Goal: Navigation & Orientation: Understand site structure

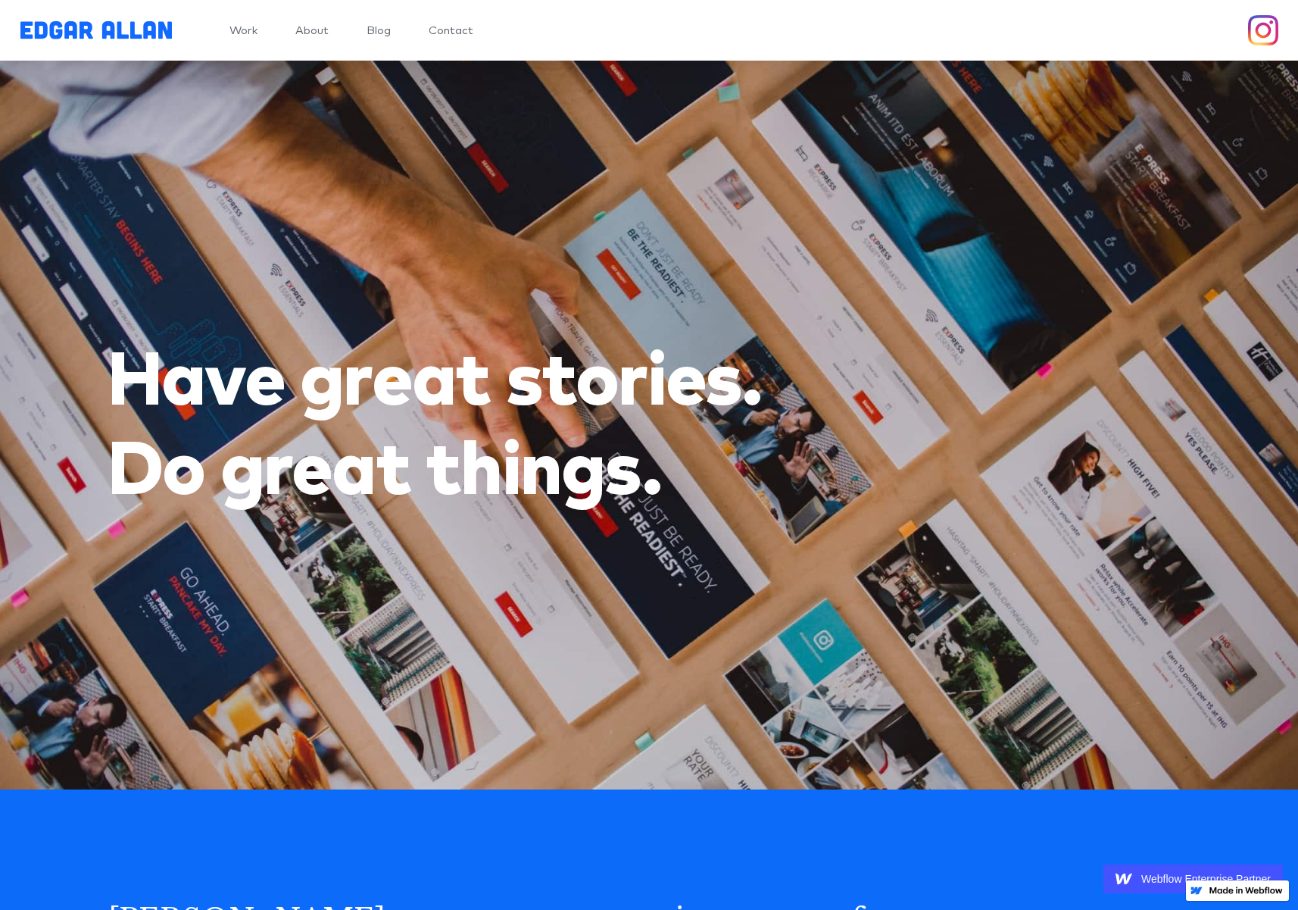
click at [302, 28] on link "About" at bounding box center [311, 30] width 33 height 11
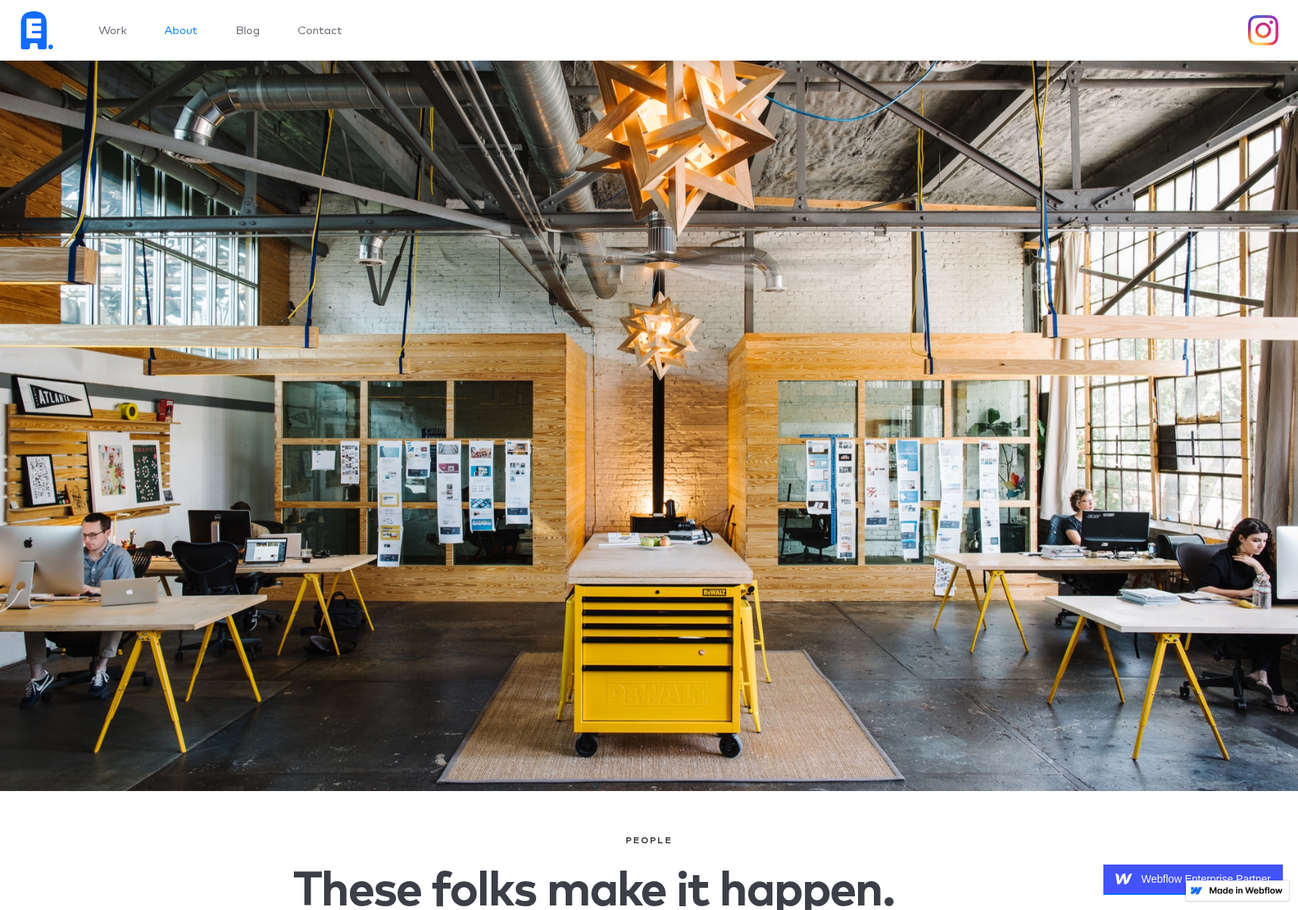
click at [122, 34] on link "Work" at bounding box center [112, 30] width 28 height 11
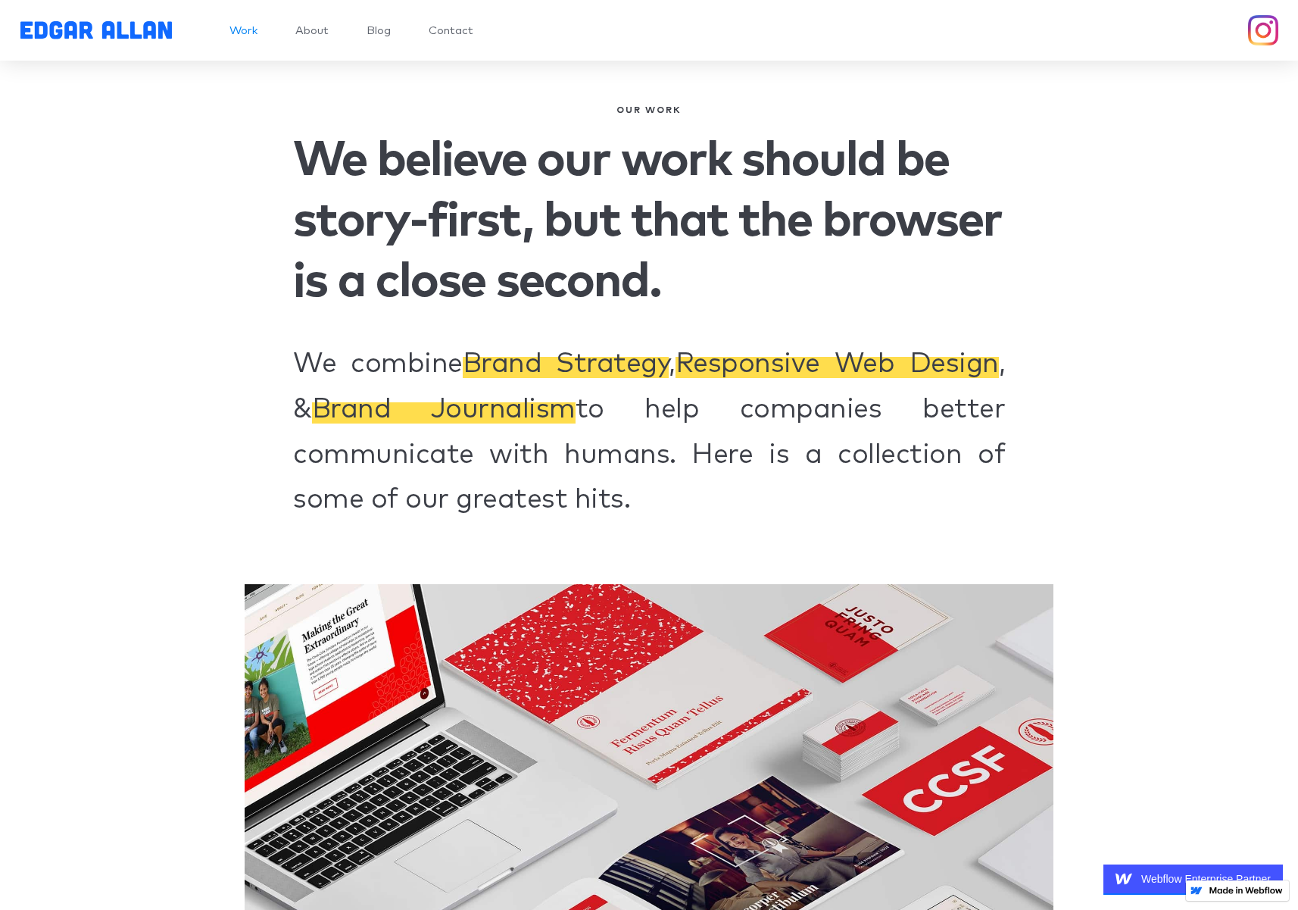
click at [385, 30] on link "Blog" at bounding box center [379, 30] width 24 height 11
